Goal: Information Seeking & Learning: Learn about a topic

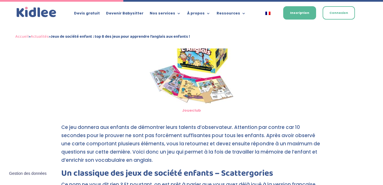
scroll to position [278, 0]
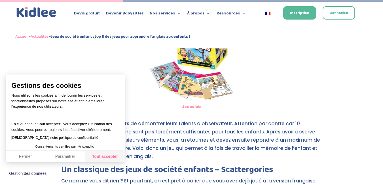
click at [102, 158] on button "Tout accepter" at bounding box center [105, 157] width 40 height 12
checkbox input "true"
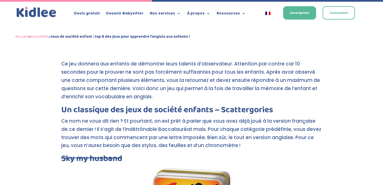
scroll to position [344, 0]
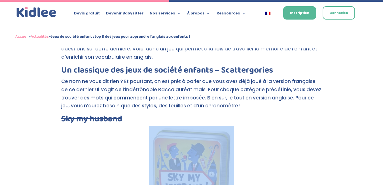
scroll to position [382, 0]
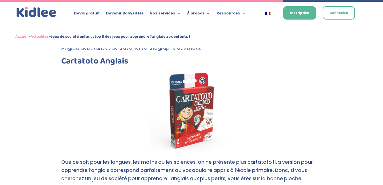
scroll to position [637, 0]
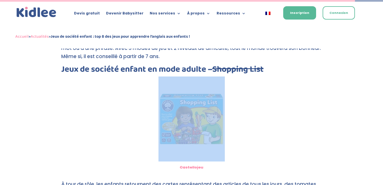
drag, startPoint x: 30, startPoint y: 143, endPoint x: 20, endPoint y: 79, distance: 64.6
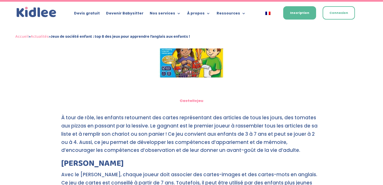
scroll to position [900, 0]
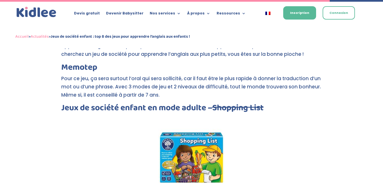
scroll to position [737, 0]
